Goal: Task Accomplishment & Management: Manage account settings

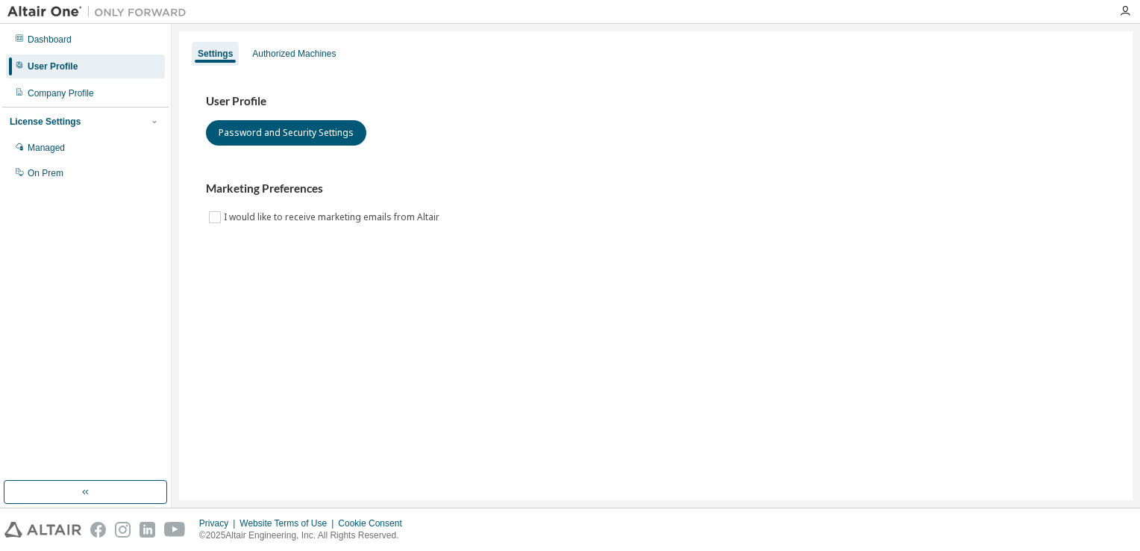
click at [300, 66] on div "Settings Authorized Machines" at bounding box center [655, 53] width 935 height 27
click at [300, 58] on div "Authorized Machines" at bounding box center [294, 54] width 84 height 12
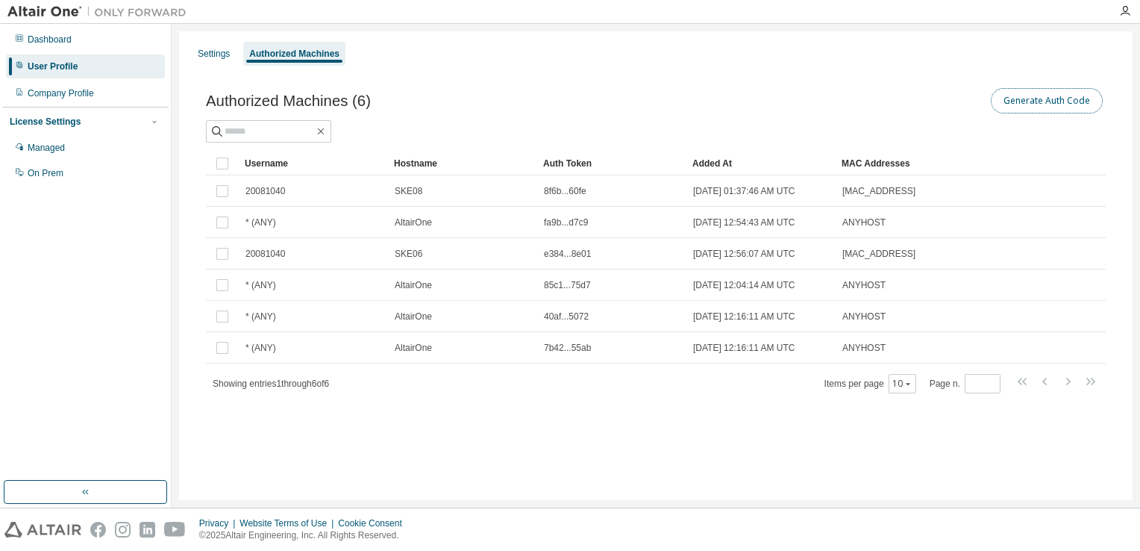
click at [1035, 104] on button "Generate Auth Code" at bounding box center [1047, 100] width 112 height 25
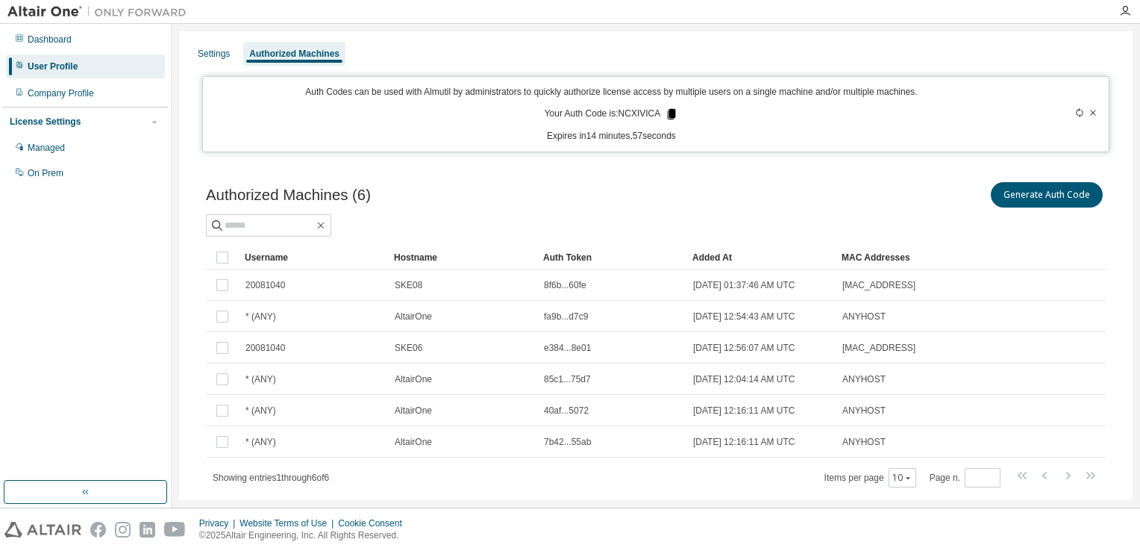
click at [668, 116] on icon at bounding box center [672, 114] width 8 height 10
